Goal: Find specific page/section: Find specific page/section

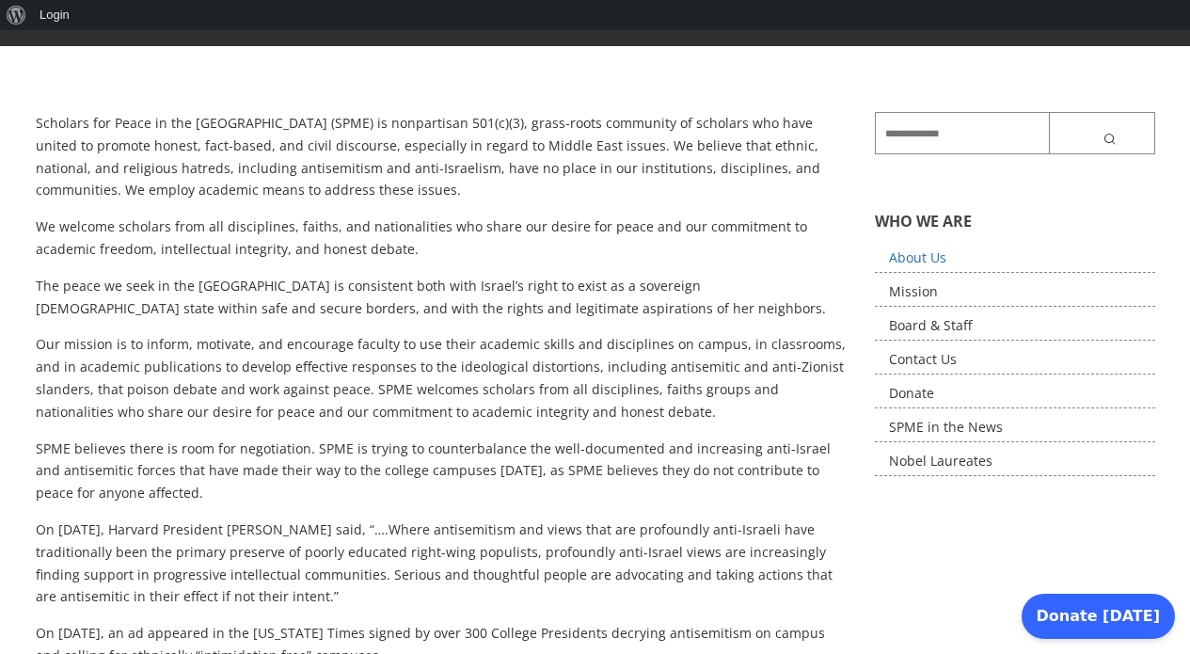
scroll to position [316, 0]
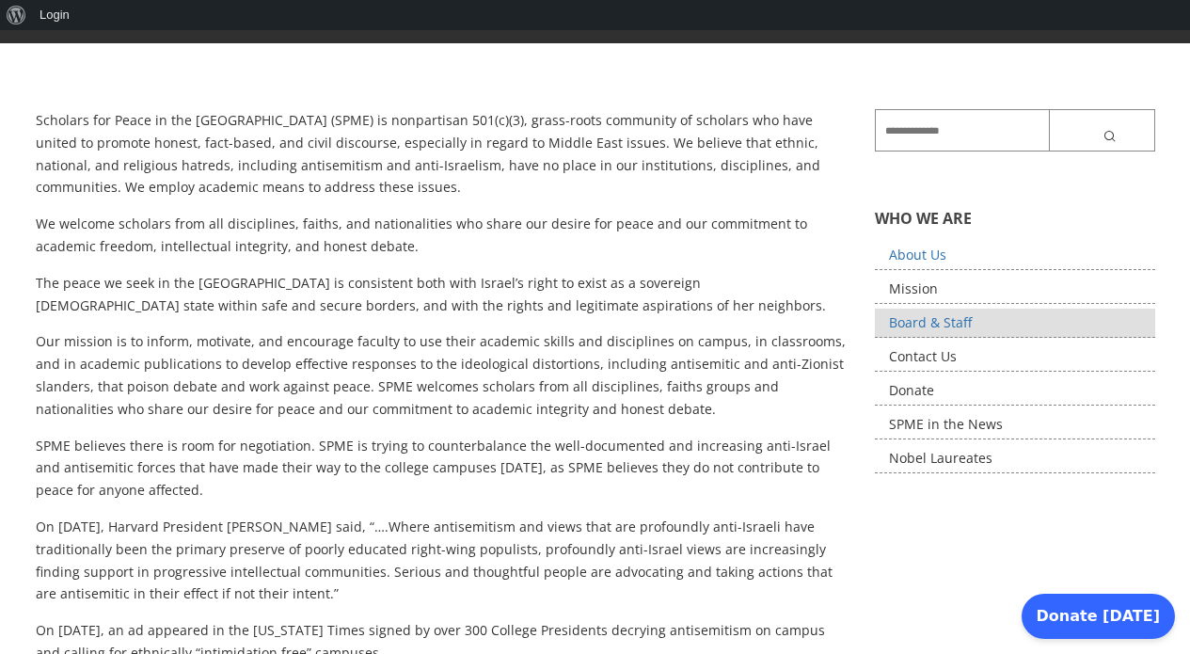
click at [964, 323] on link "Board & Staff" at bounding box center [1015, 323] width 280 height 29
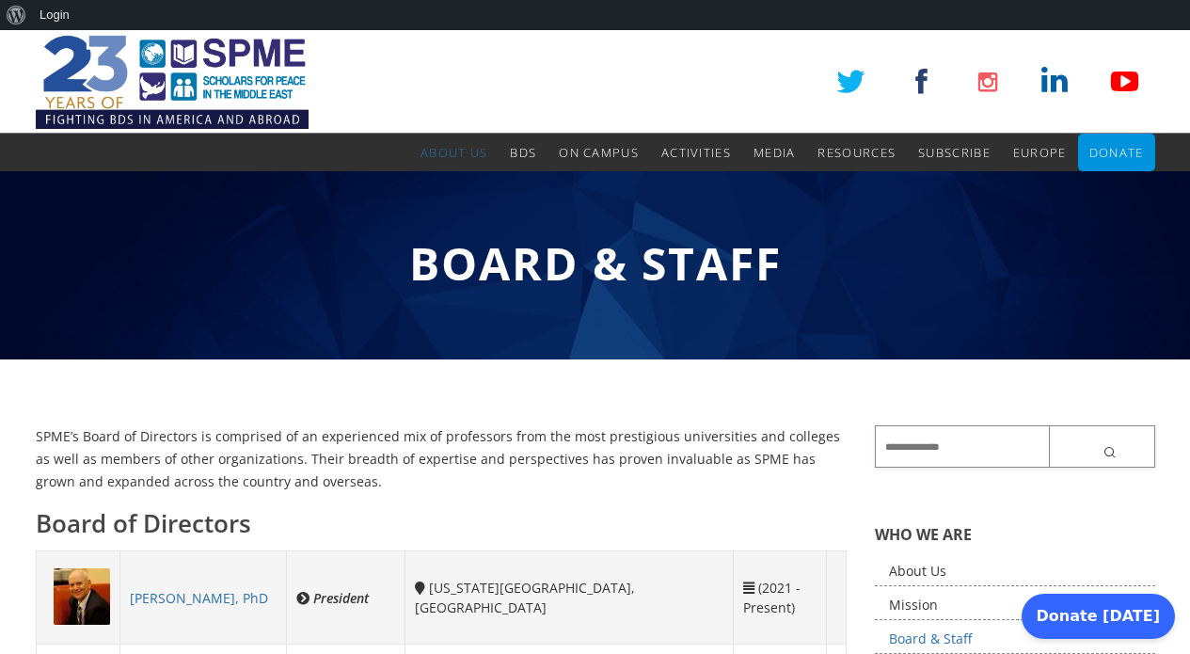
click at [943, 451] on input "text" at bounding box center [1015, 446] width 280 height 42
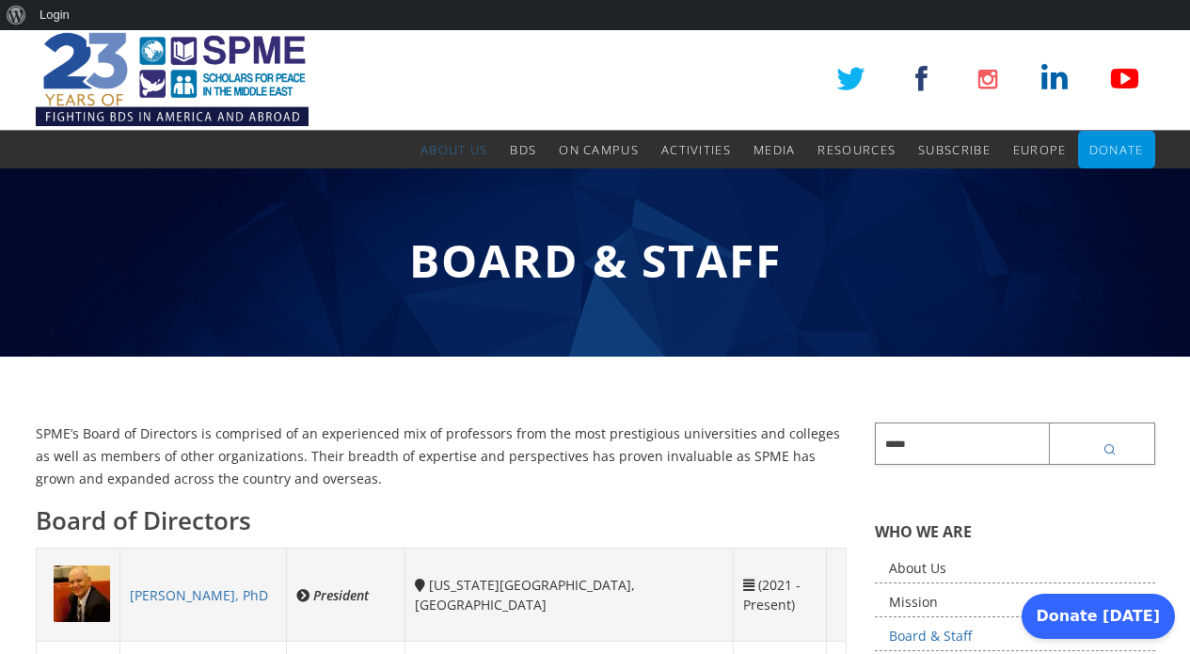
type input "*****"
click at [1106, 450] on icon "submit" at bounding box center [1111, 449] width 19 height 15
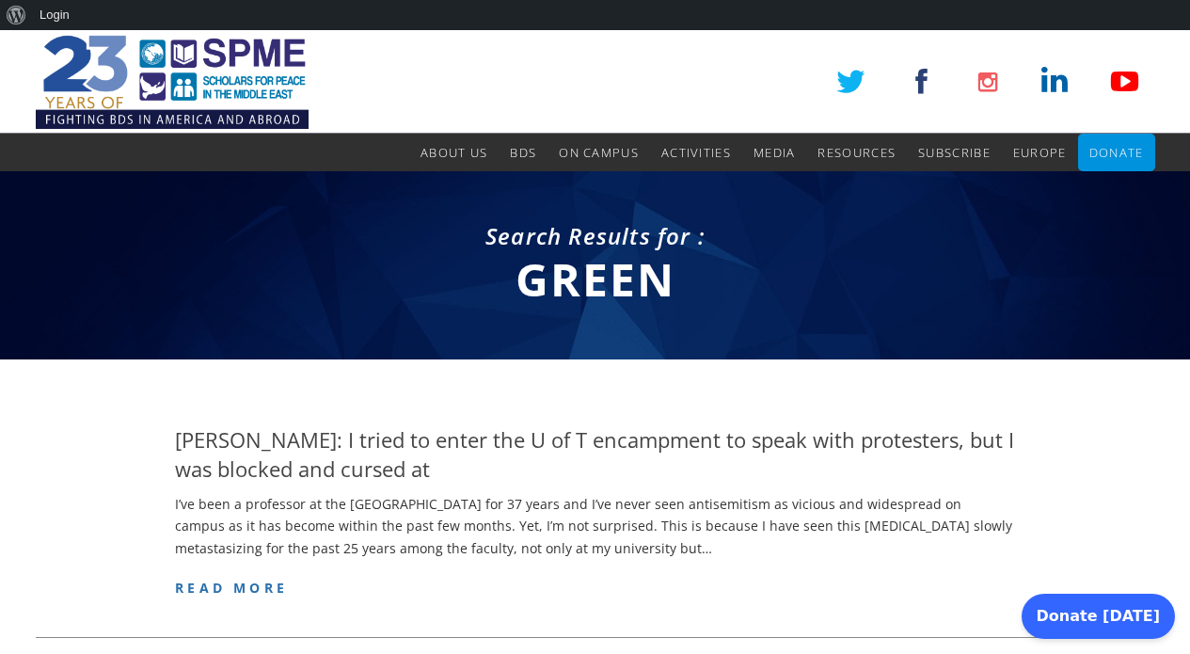
click at [1126, 74] on link at bounding box center [1124, 81] width 42 height 42
